Goal: Task Accomplishment & Management: Manage account settings

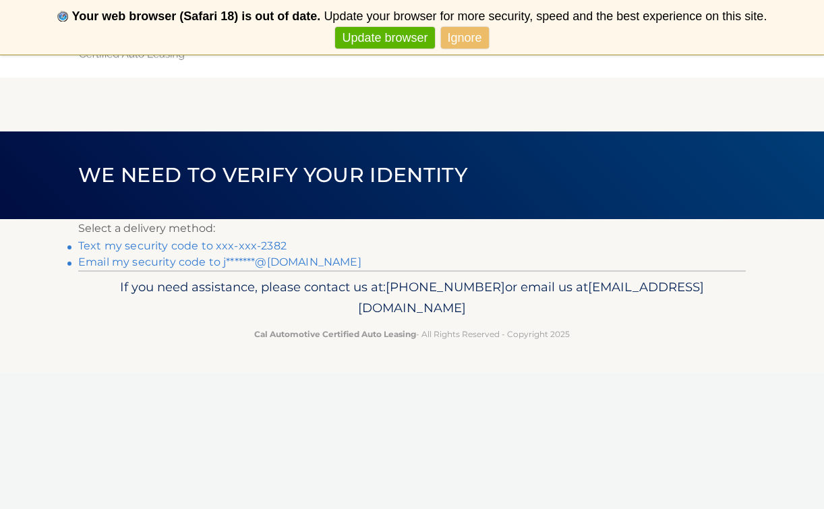
click at [459, 29] on link "Ignore" at bounding box center [465, 38] width 48 height 22
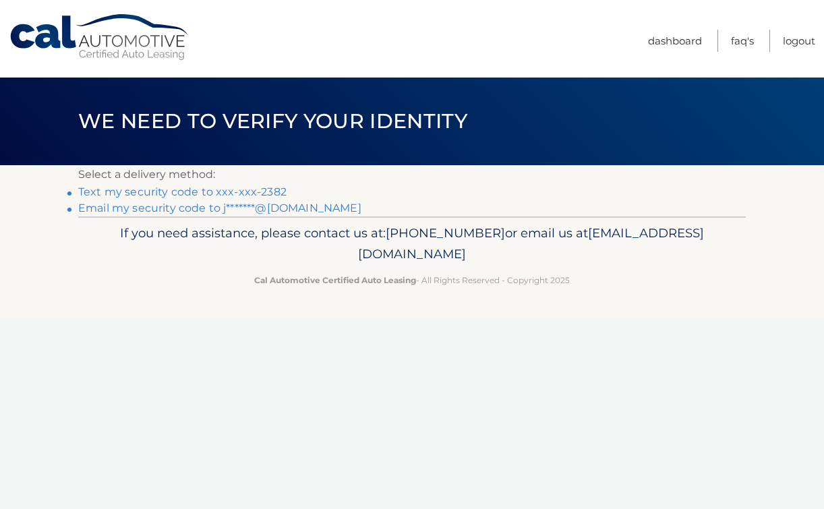
click at [184, 194] on link "Text my security code to xxx-xxx-2382" at bounding box center [182, 191] width 208 height 13
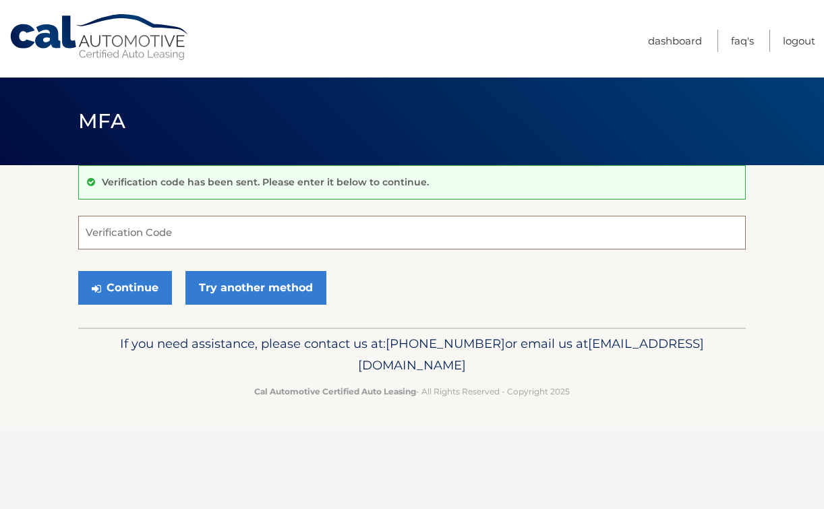
click at [173, 237] on input "Verification Code" at bounding box center [412, 233] width 668 height 34
type input "827585"
click at [150, 294] on button "Continue" at bounding box center [125, 288] width 94 height 34
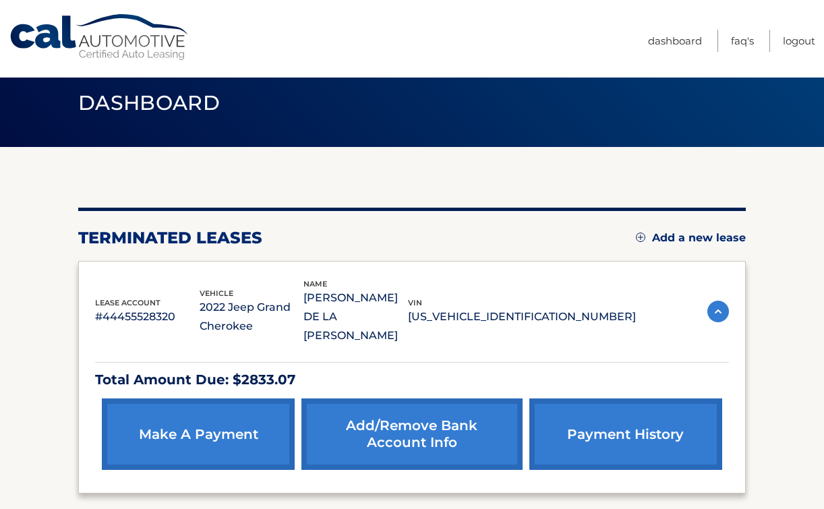
scroll to position [18, 0]
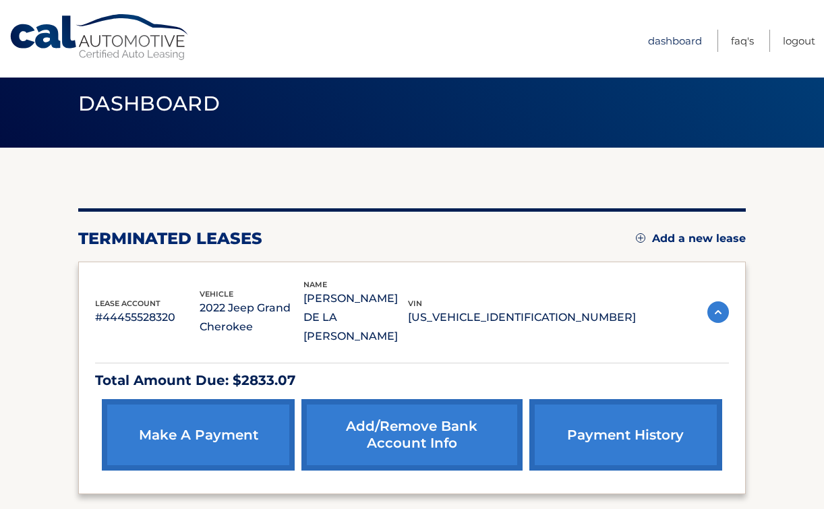
click at [672, 41] on link "Dashboard" at bounding box center [675, 41] width 54 height 22
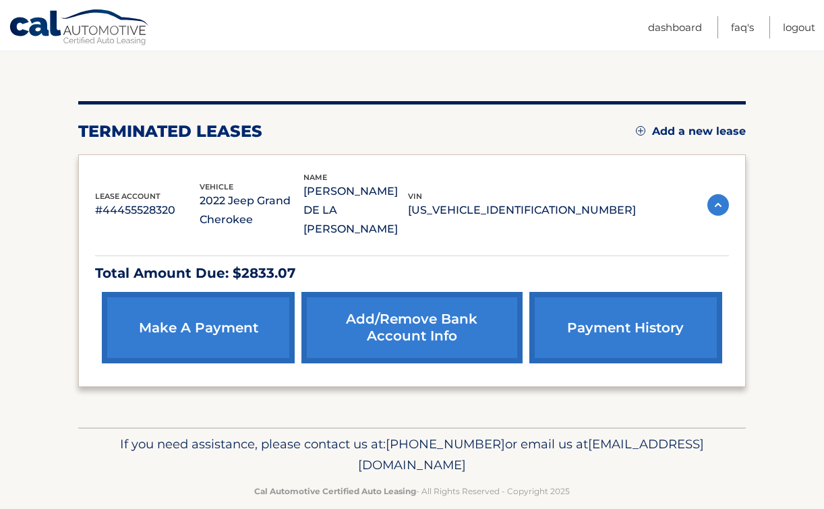
click at [717, 194] on img at bounding box center [719, 205] width 22 height 22
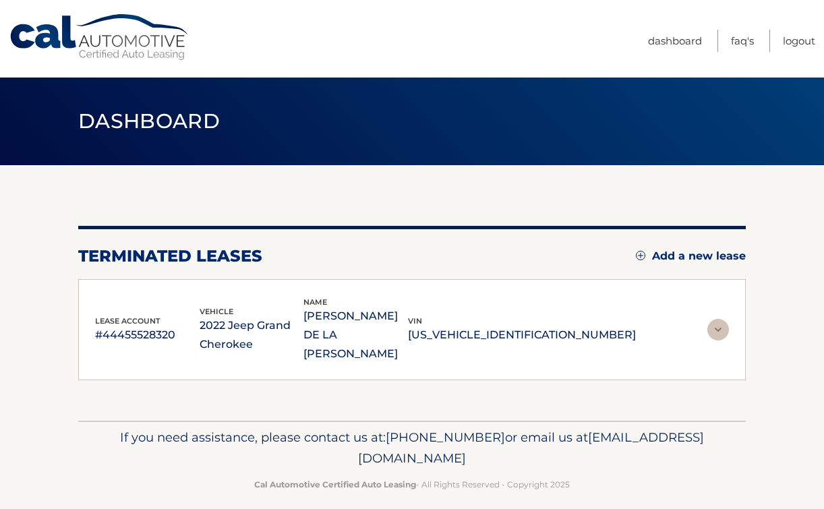
click at [724, 324] on img at bounding box center [719, 330] width 22 height 22
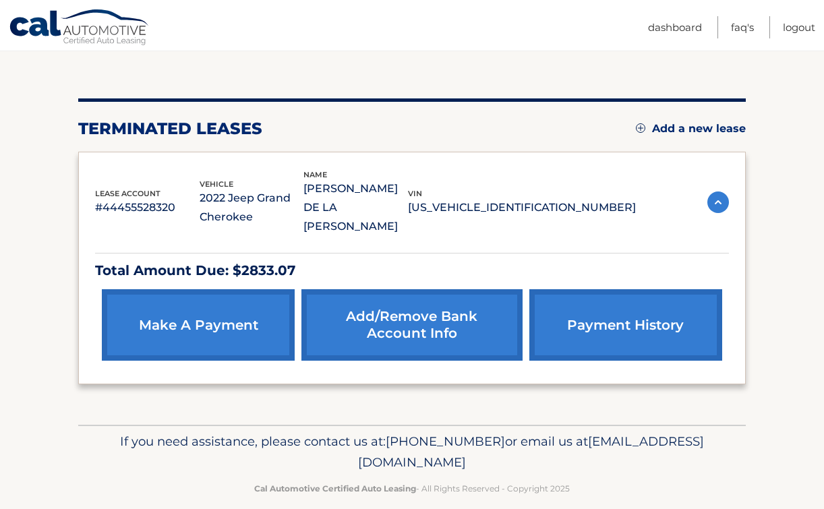
scroll to position [125, 0]
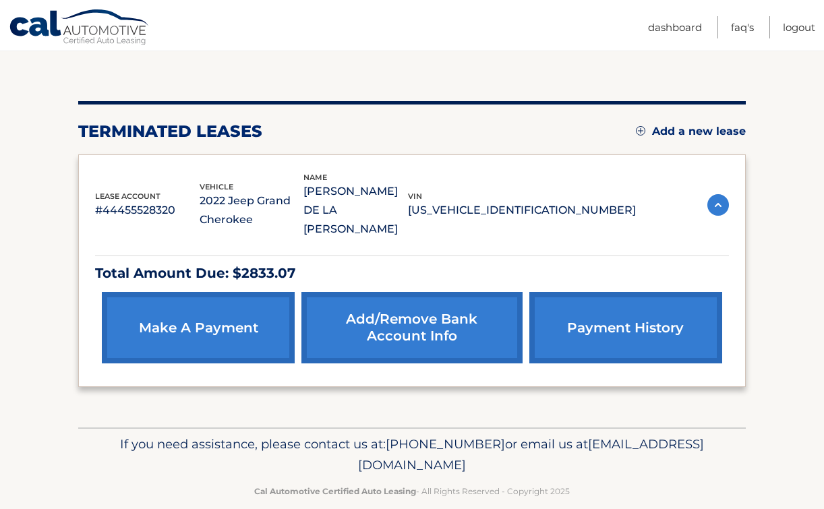
click at [672, 316] on link "payment history" at bounding box center [625, 327] width 193 height 71
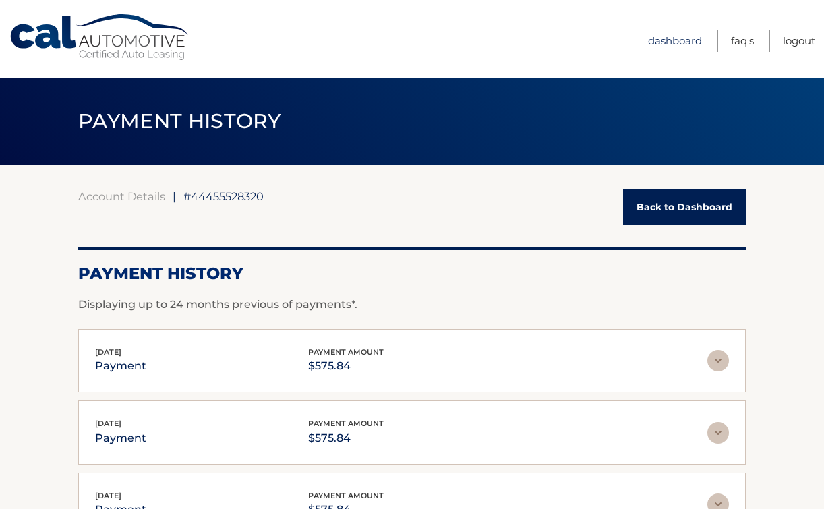
click at [679, 40] on link "Dashboard" at bounding box center [675, 41] width 54 height 22
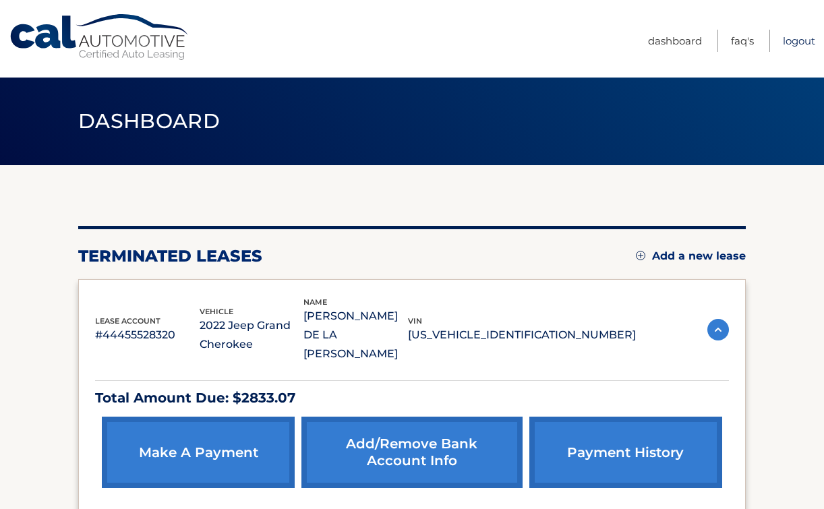
click at [797, 45] on link "Logout" at bounding box center [799, 41] width 32 height 22
